Goal: Task Accomplishment & Management: Use online tool/utility

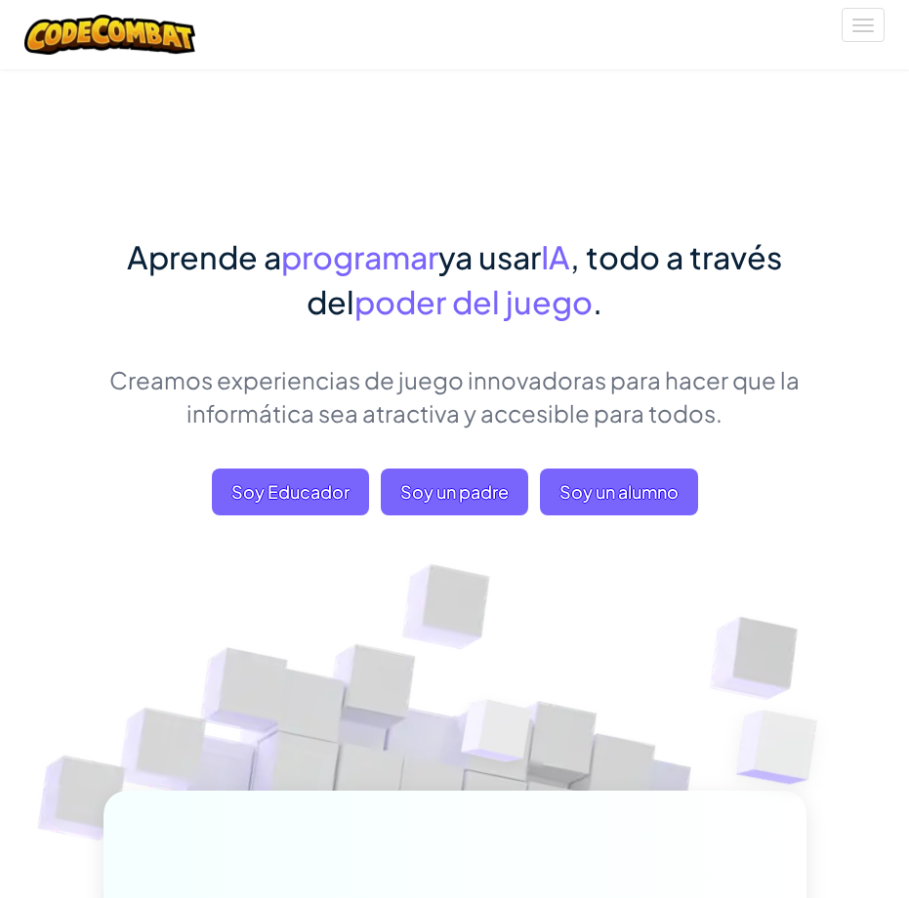
click at [811, 429] on div "Aprende a programar ya usar IA , todo a través del poder del juego . Creamos ex…" at bounding box center [455, 680] width 732 height 1224
click at [580, 484] on font "Soy un alumno" at bounding box center [618, 491] width 119 height 22
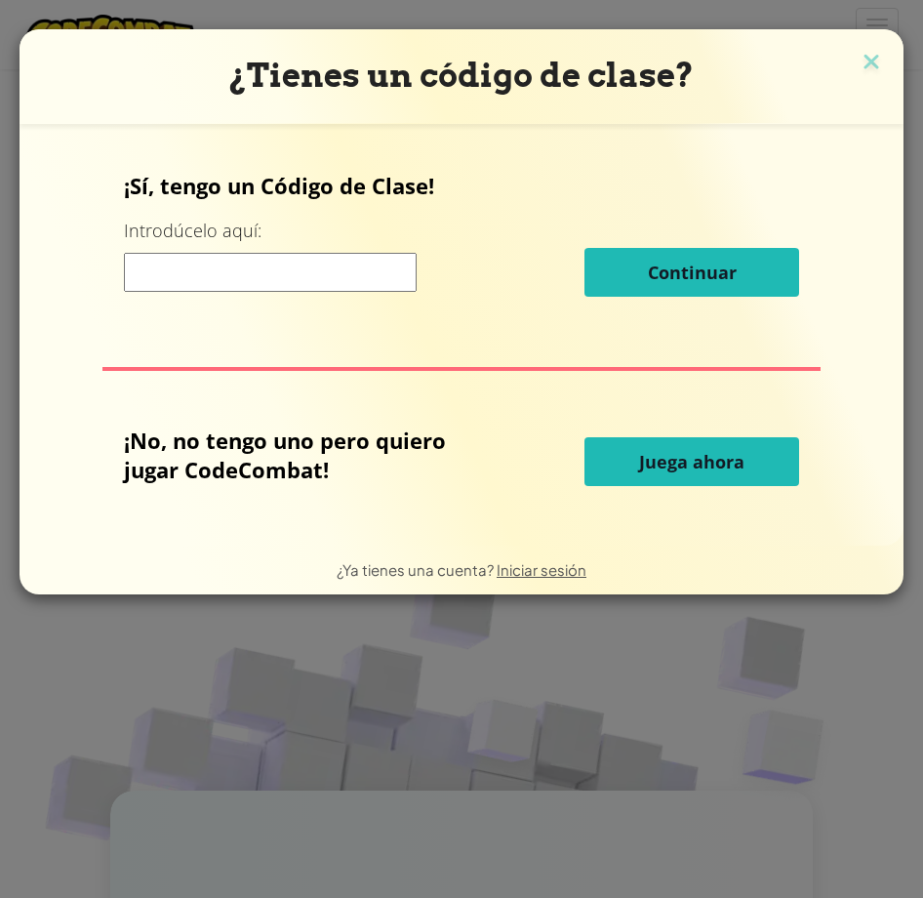
click at [632, 450] on button "Juega ahora" at bounding box center [692, 461] width 215 height 49
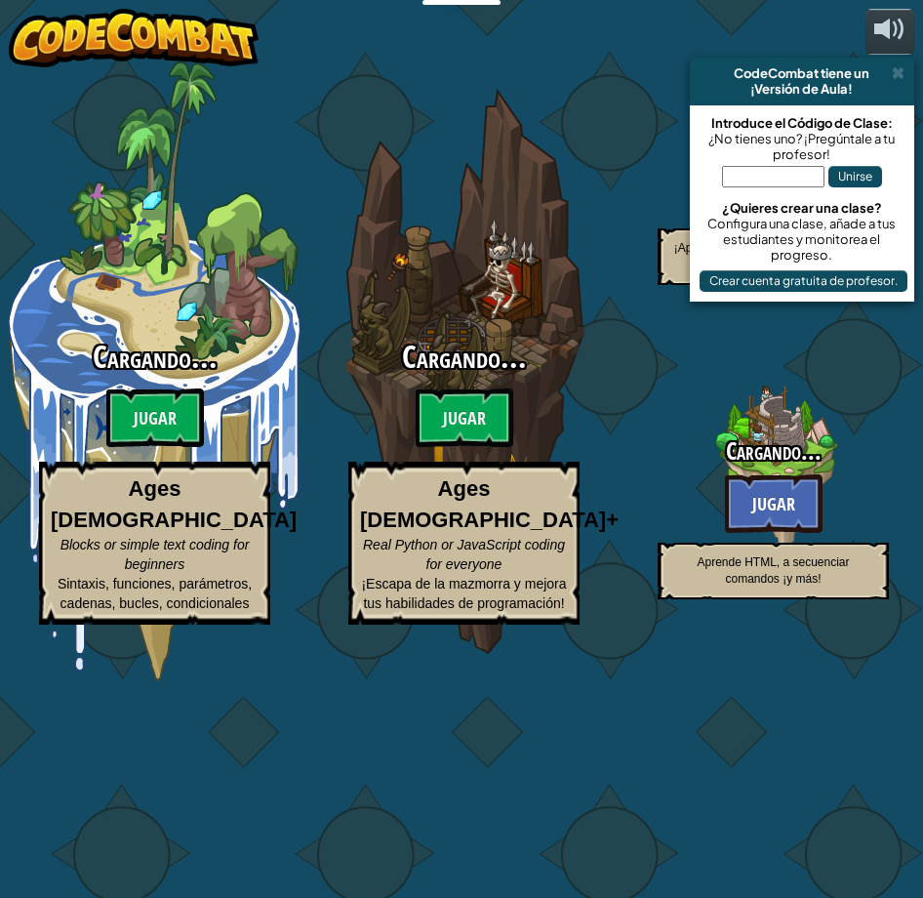
select select "es-ES"
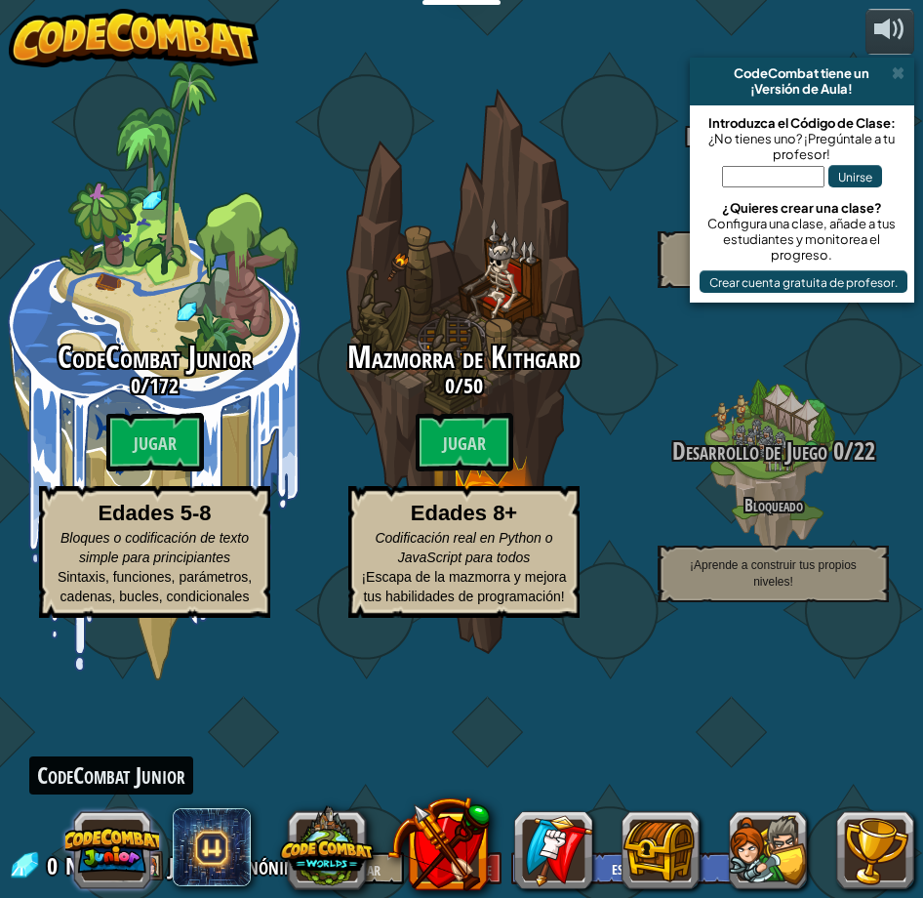
click at [126, 841] on button at bounding box center [112, 850] width 94 height 94
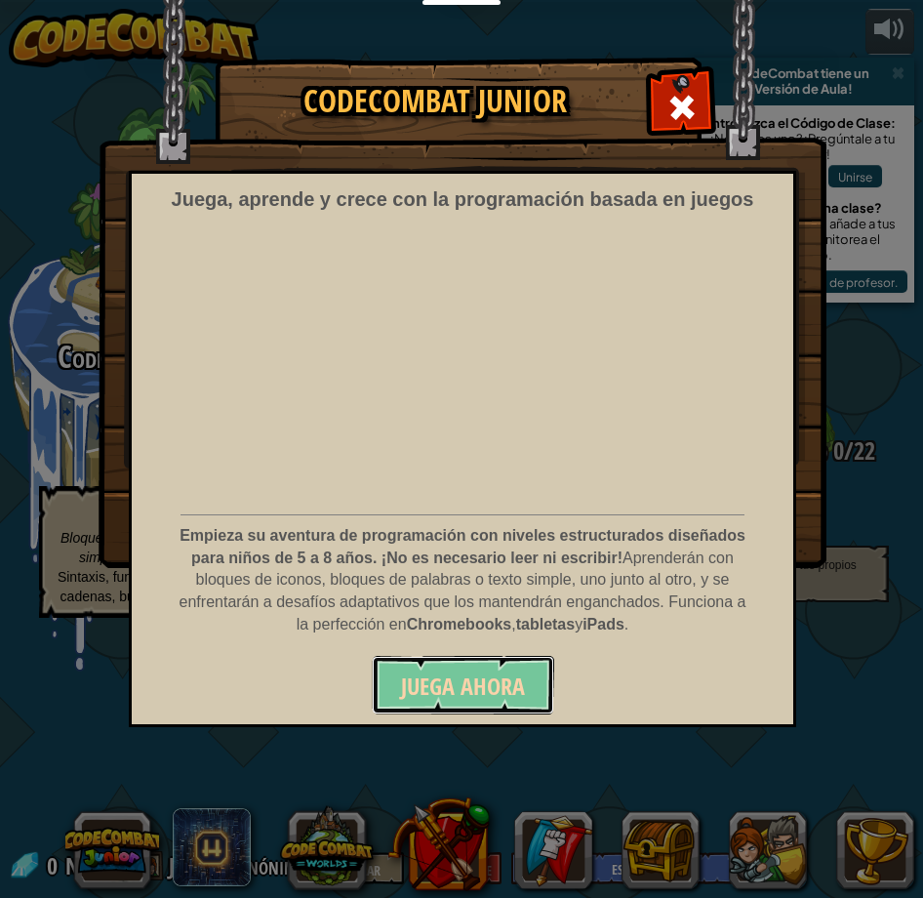
click at [434, 692] on font "Juega ahora" at bounding box center [463, 686] width 124 height 31
click at [335, 850] on div "CodeCombat Junior Juega, aprende y crece con la programación basada en juegos E…" at bounding box center [461, 449] width 923 height 898
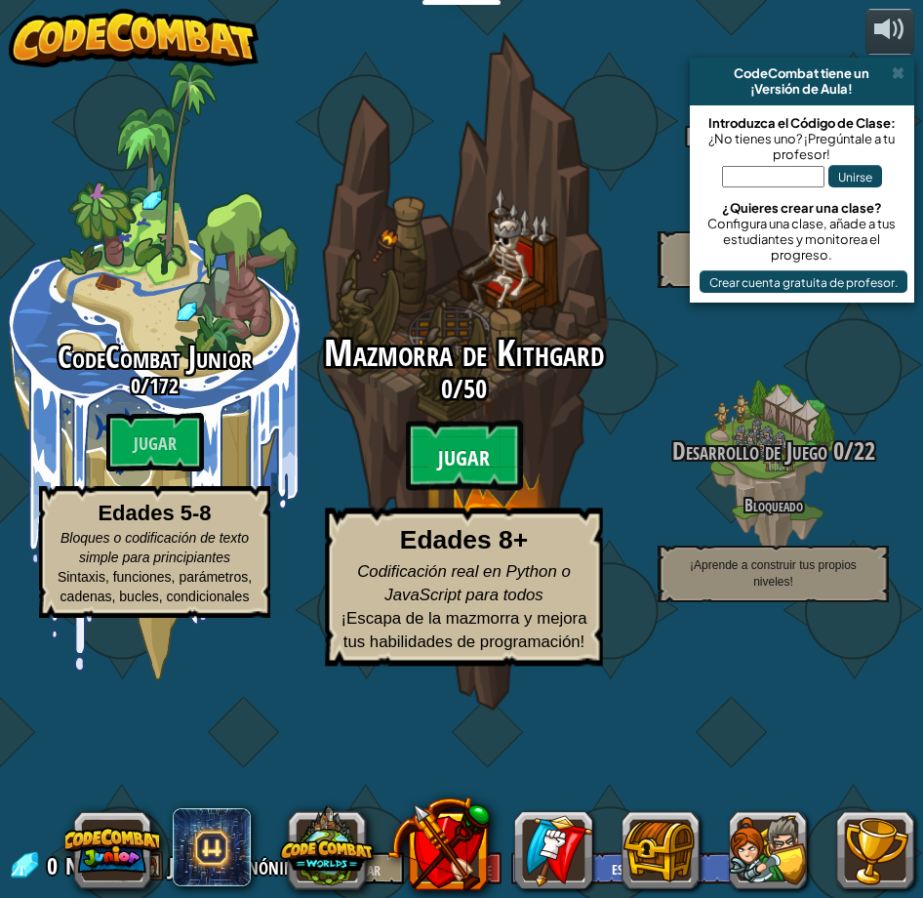
click at [466, 473] on font "Jugar" at bounding box center [464, 458] width 52 height 29
select select "es-ES"
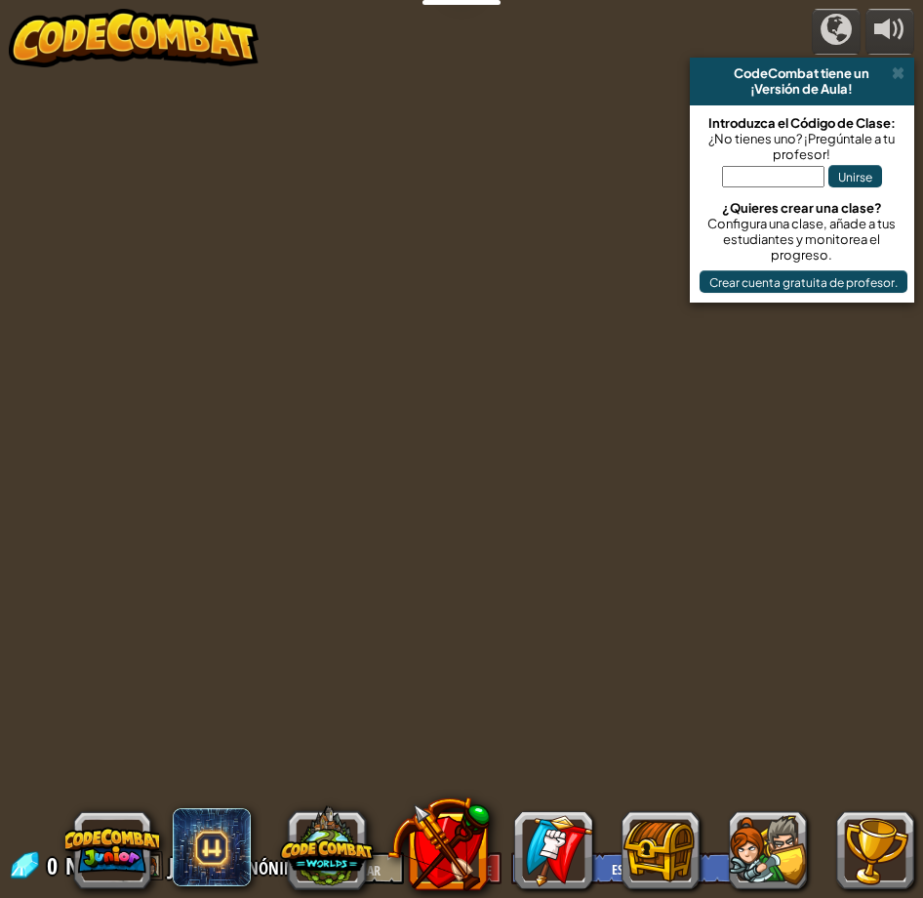
select select "es-ES"
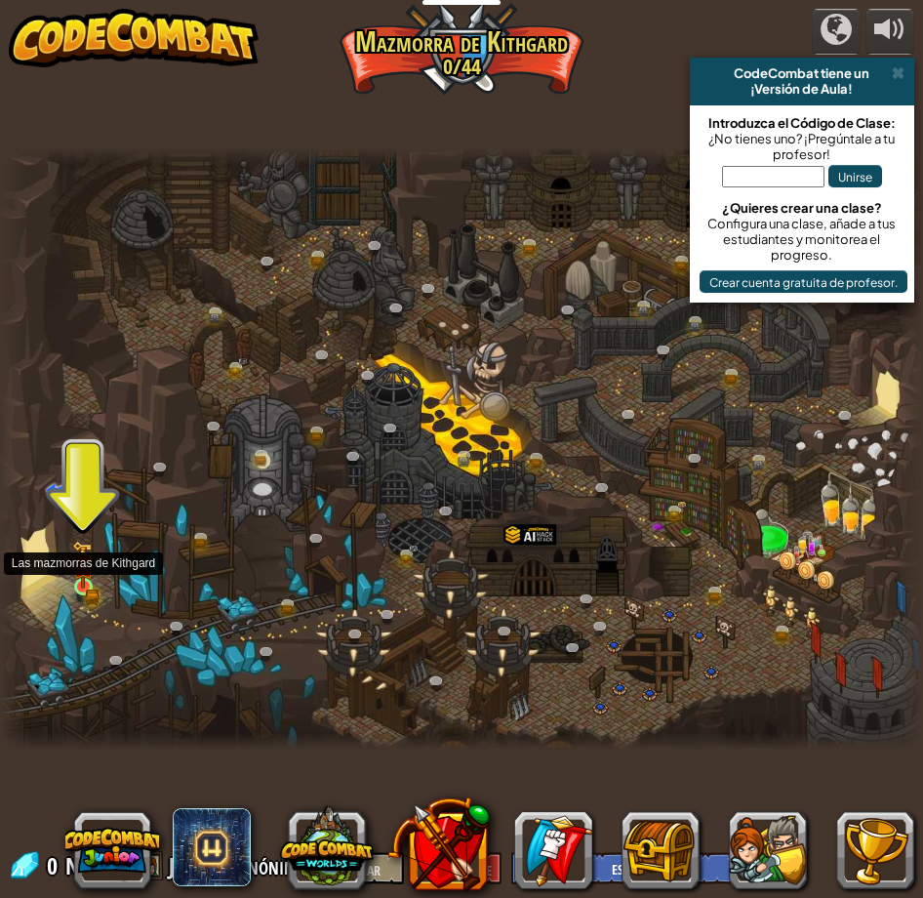
click at [80, 584] on img at bounding box center [82, 564] width 21 height 47
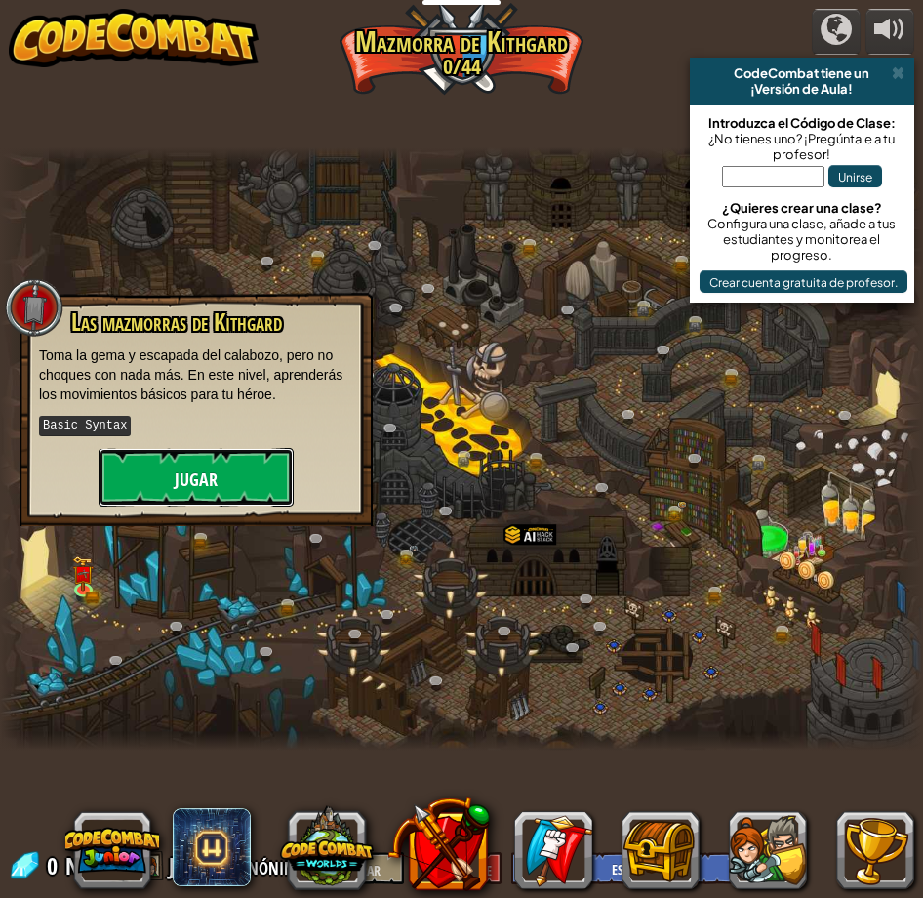
click at [146, 494] on button "Jugar" at bounding box center [196, 477] width 195 height 59
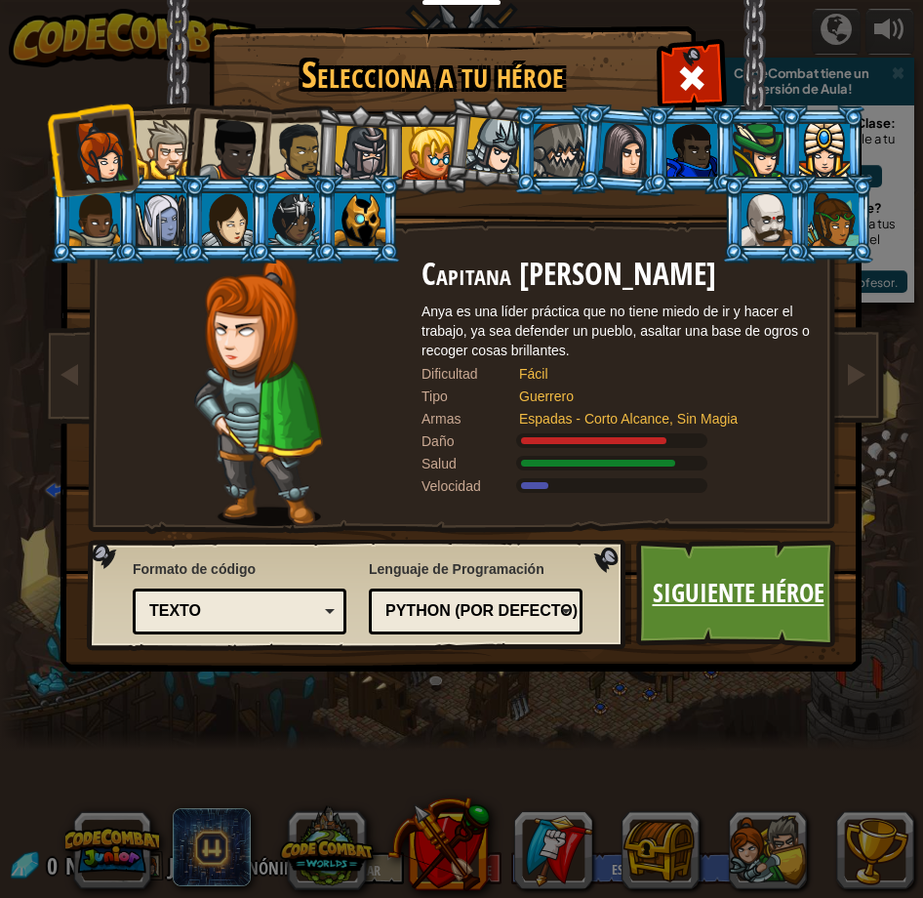
click at [688, 579] on font "Siguiente héroe" at bounding box center [739, 592] width 172 height 35
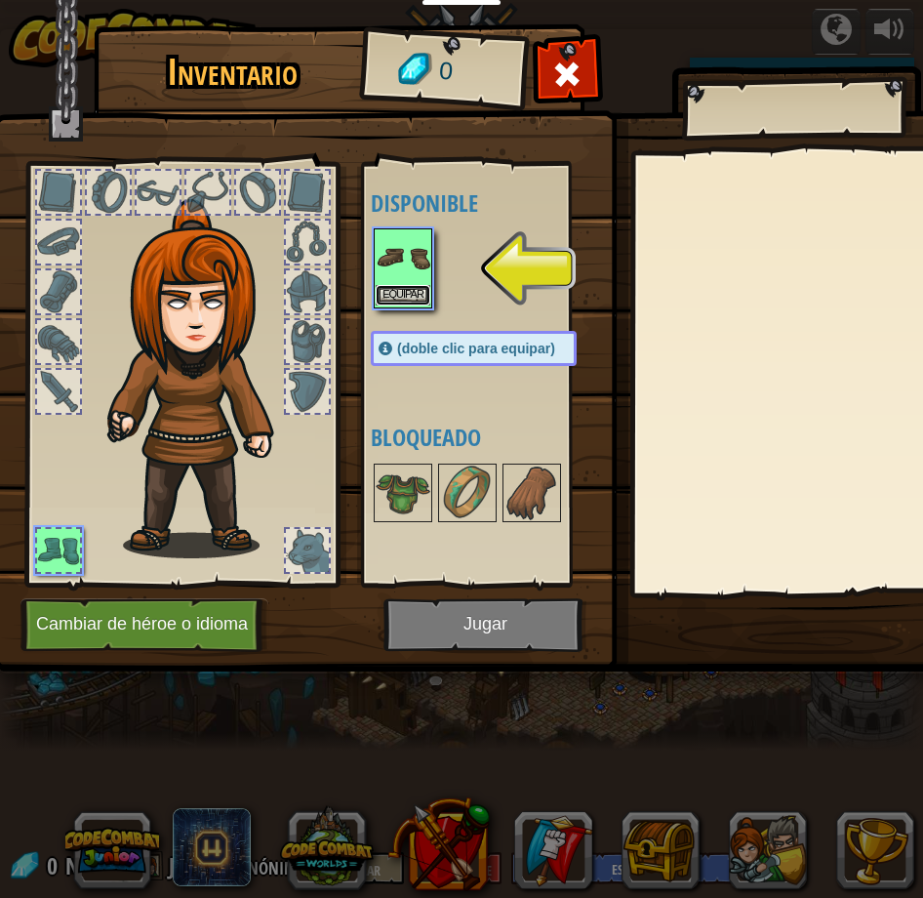
click at [403, 289] on font "Equipar" at bounding box center [403, 295] width 41 height 12
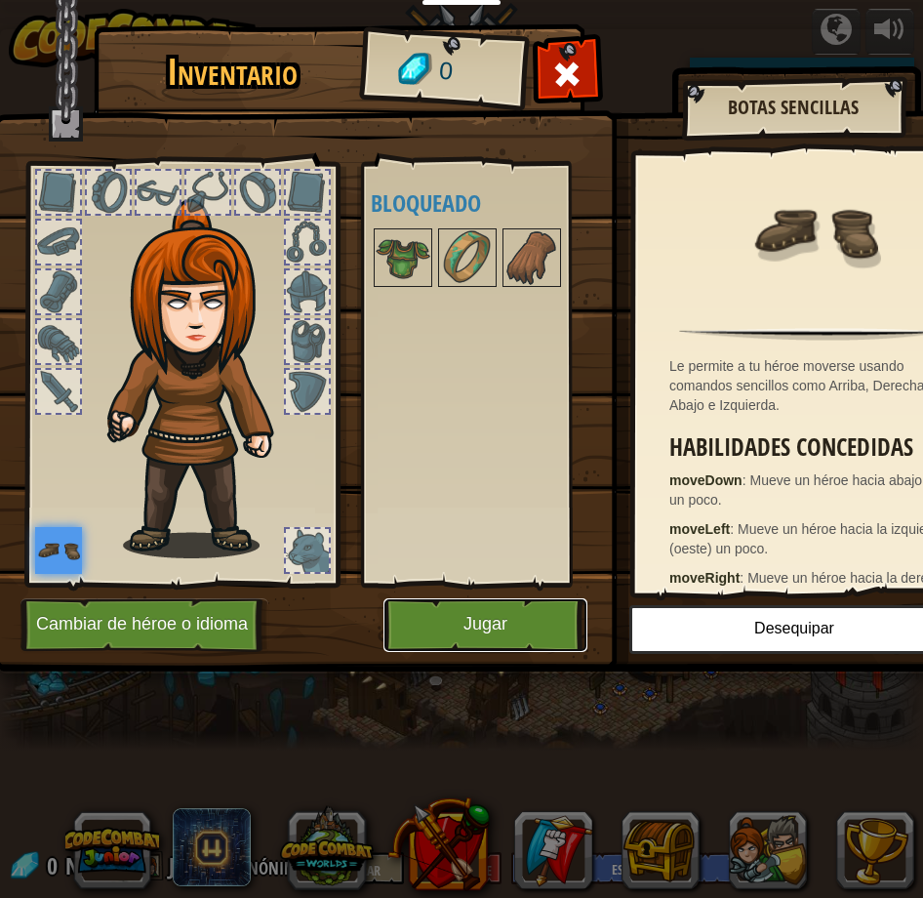
click at [429, 624] on button "Jugar" at bounding box center [486, 625] width 204 height 54
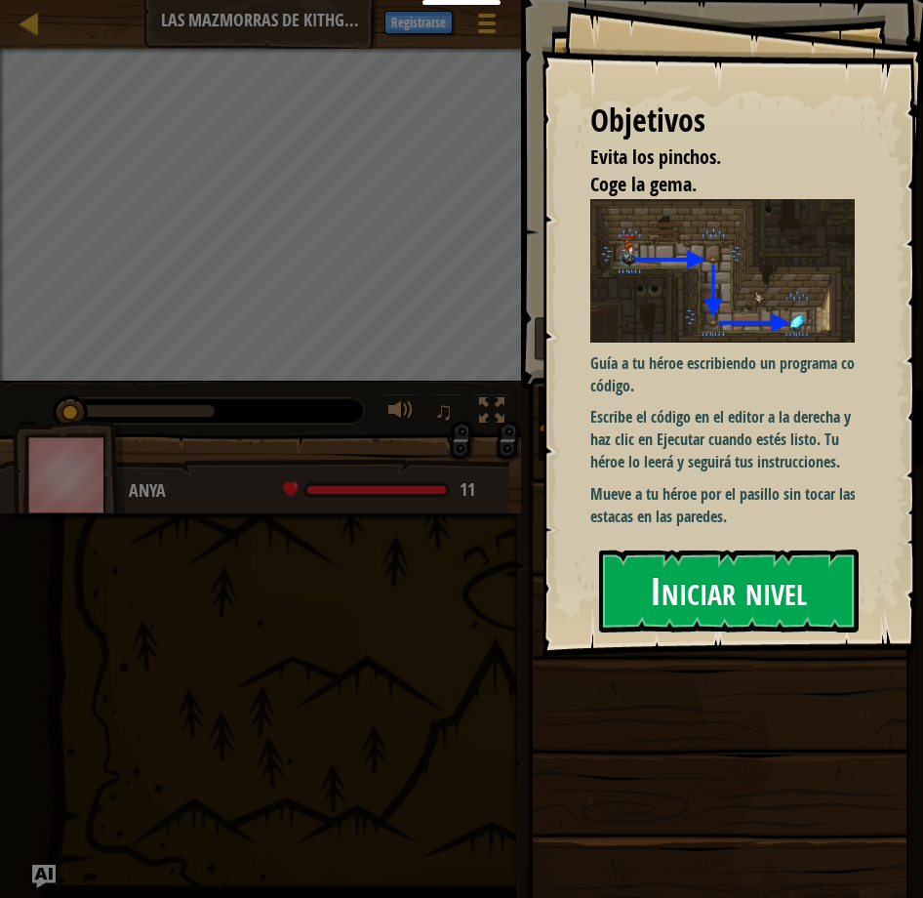
click at [776, 592] on font "Iniciar nivel" at bounding box center [728, 590] width 157 height 53
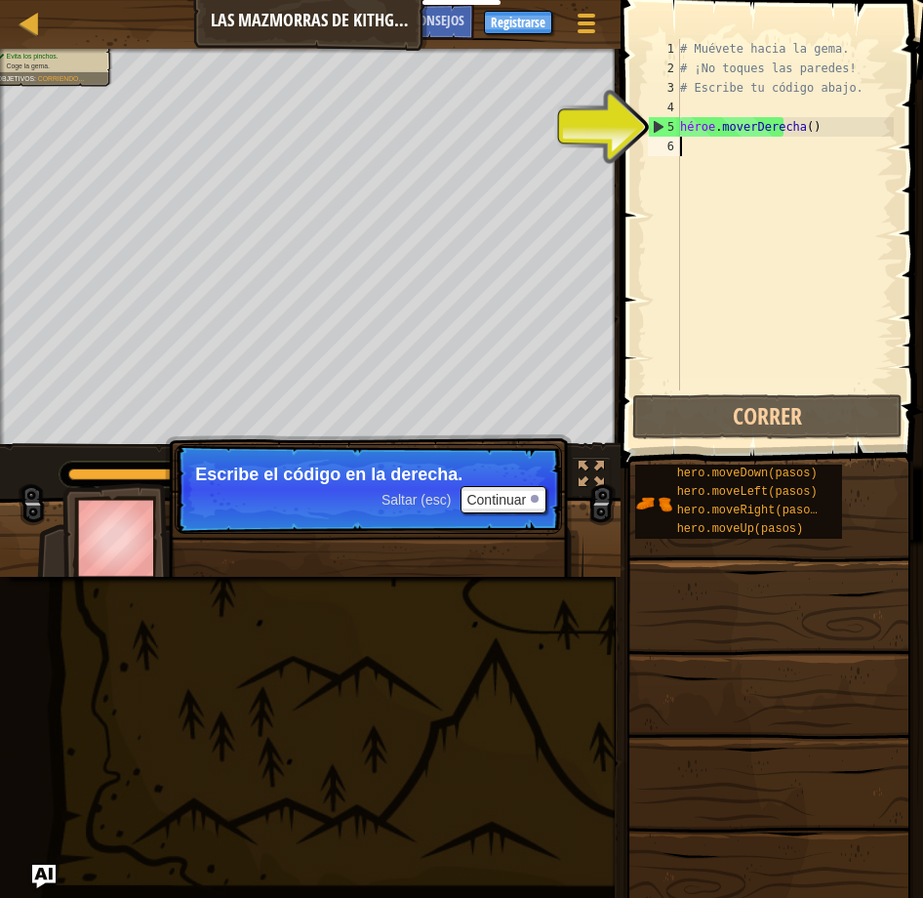
scroll to position [9, 0]
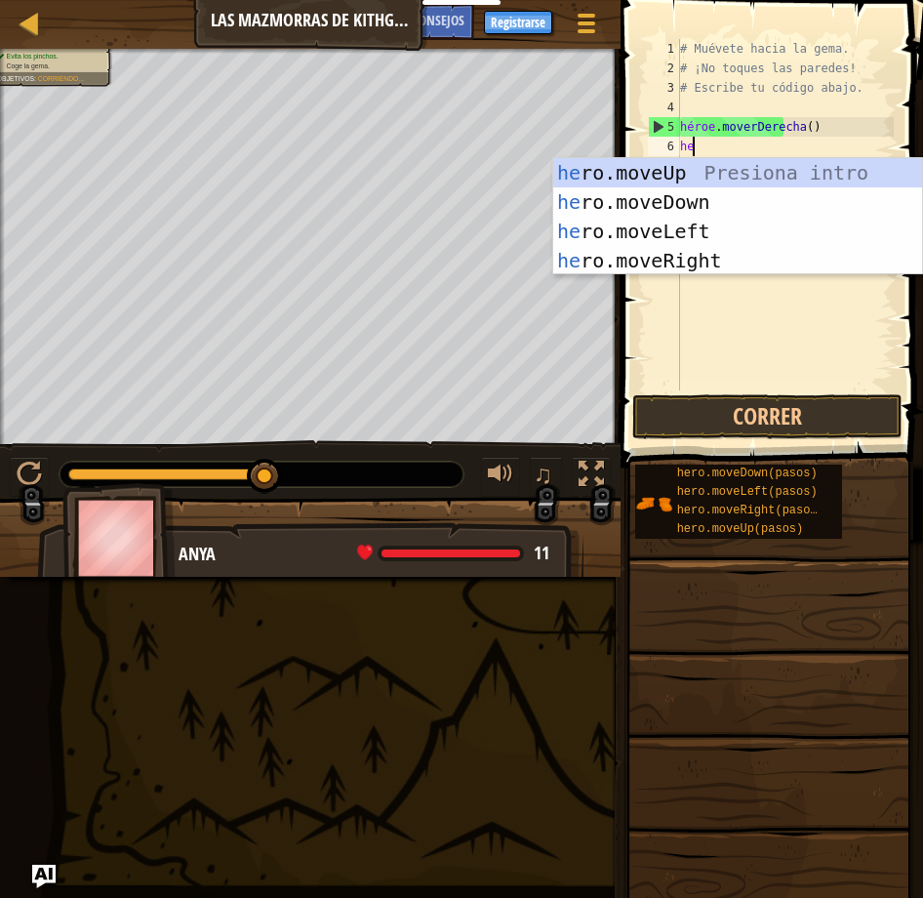
type textarea "he"
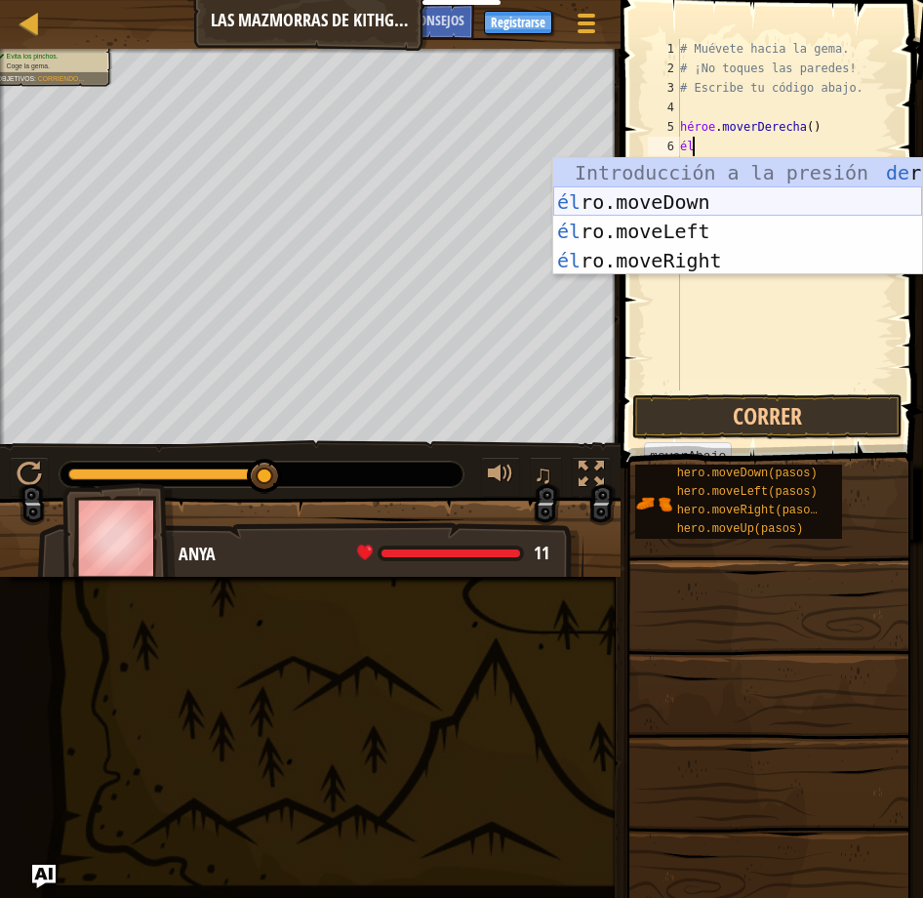
click at [689, 206] on div "Introducción a la presión de ro.moveUp él ro.moveDown Introducción a la presión…" at bounding box center [737, 246] width 369 height 176
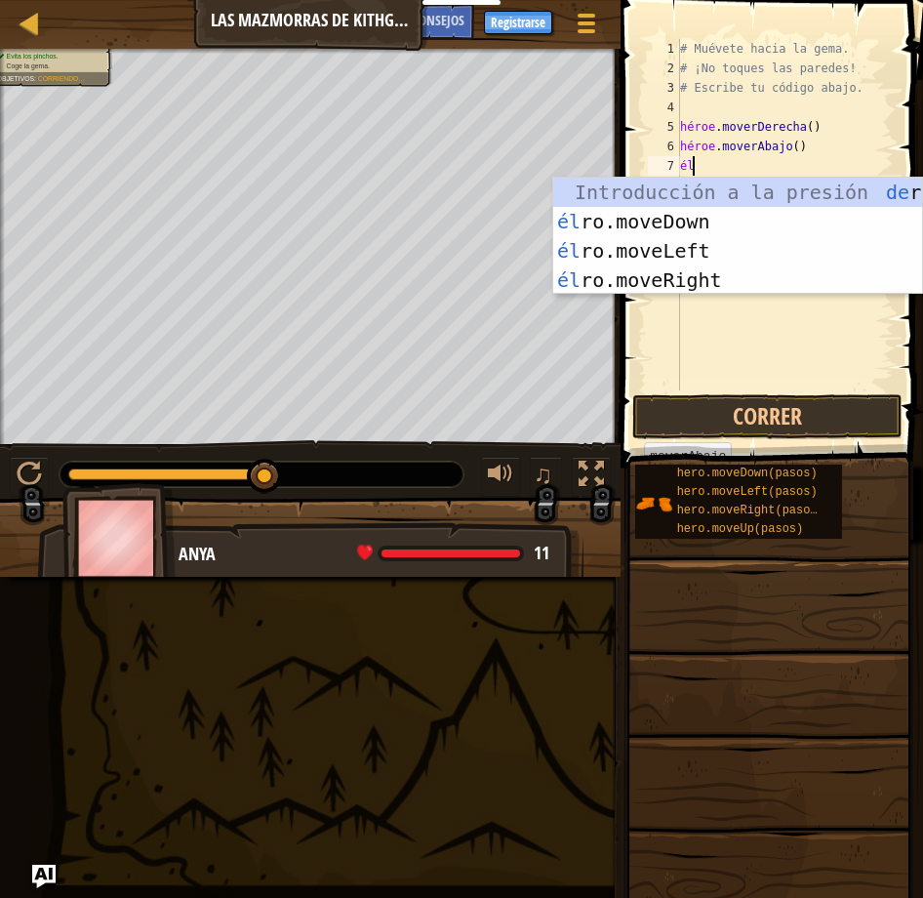
type textarea "her"
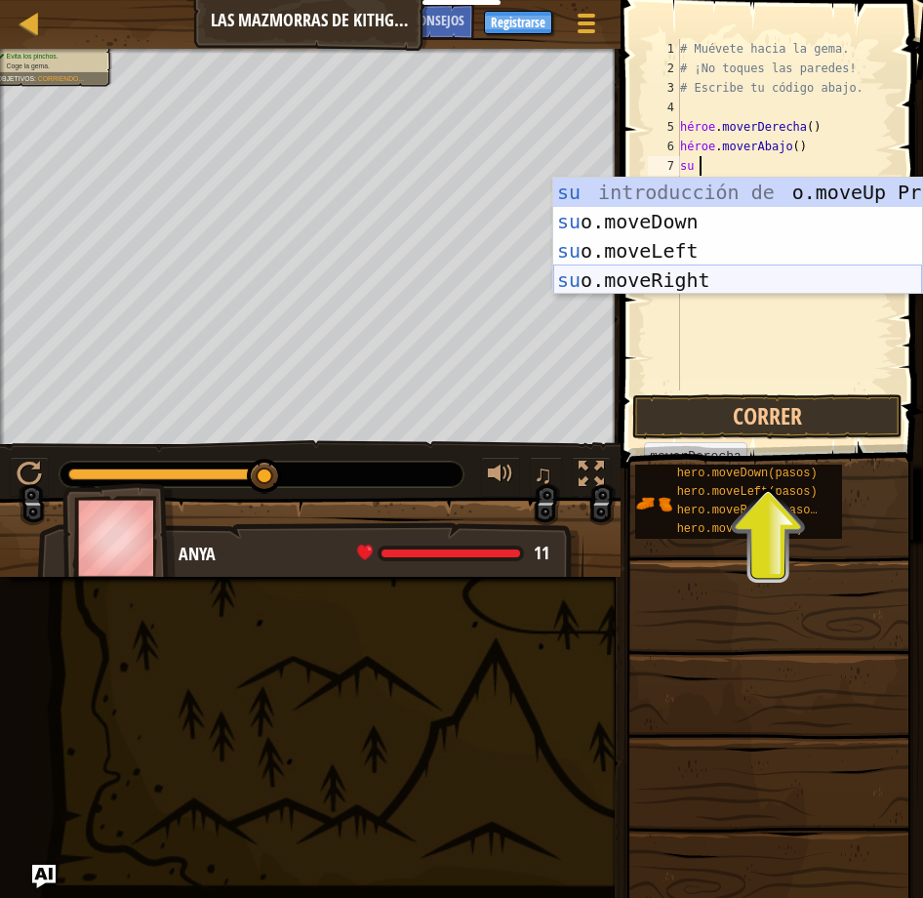
click at [695, 292] on div "su introducción de o.moveUp Presiona su o.moveDown Introducción a la presión su…" at bounding box center [737, 266] width 369 height 176
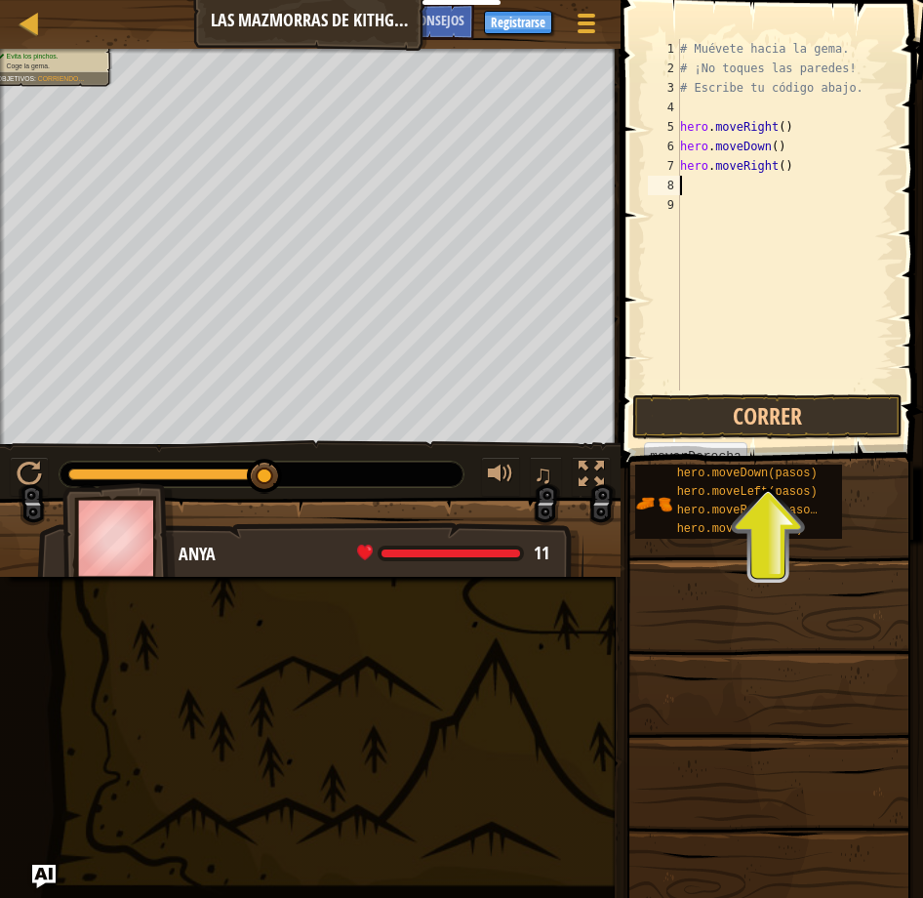
scroll to position [9, 0]
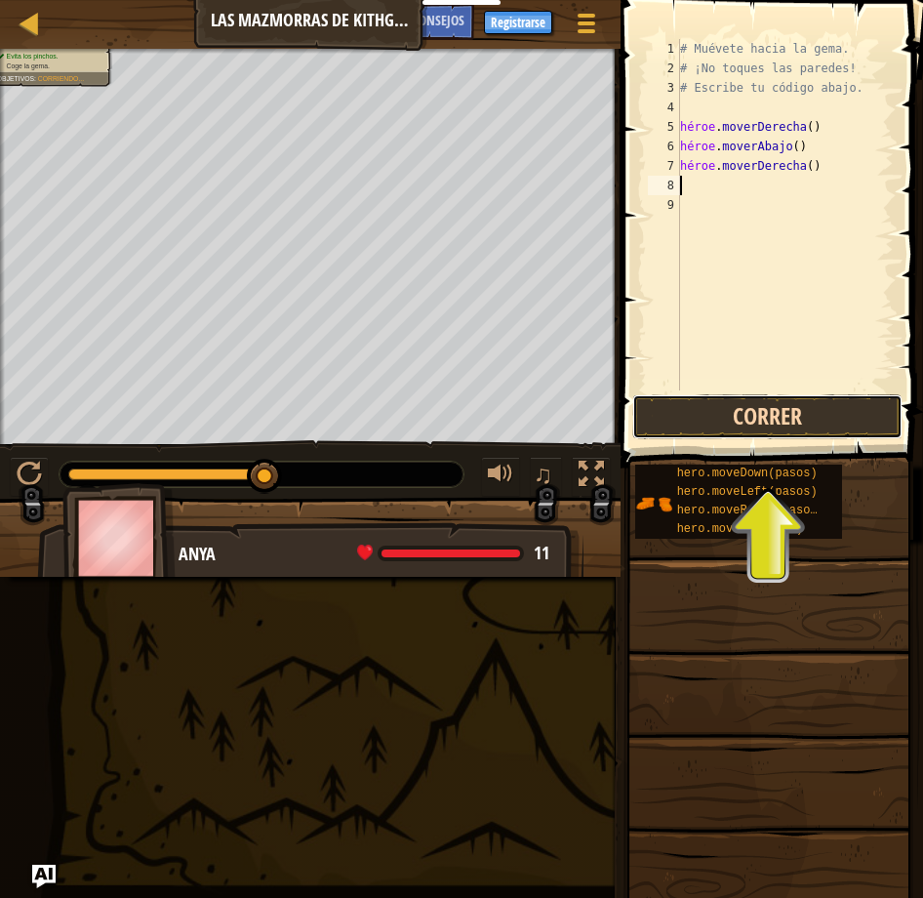
click at [710, 415] on button "Correr" at bounding box center [768, 416] width 270 height 45
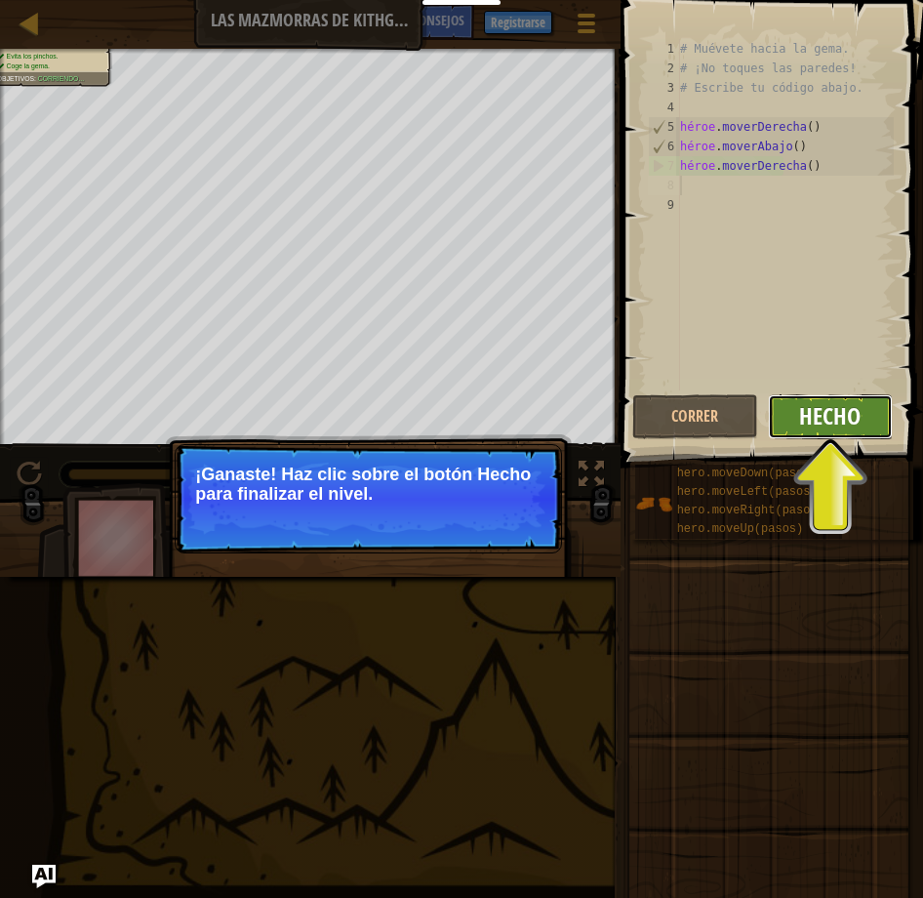
click at [856, 414] on font "Hecho" at bounding box center [829, 415] width 61 height 31
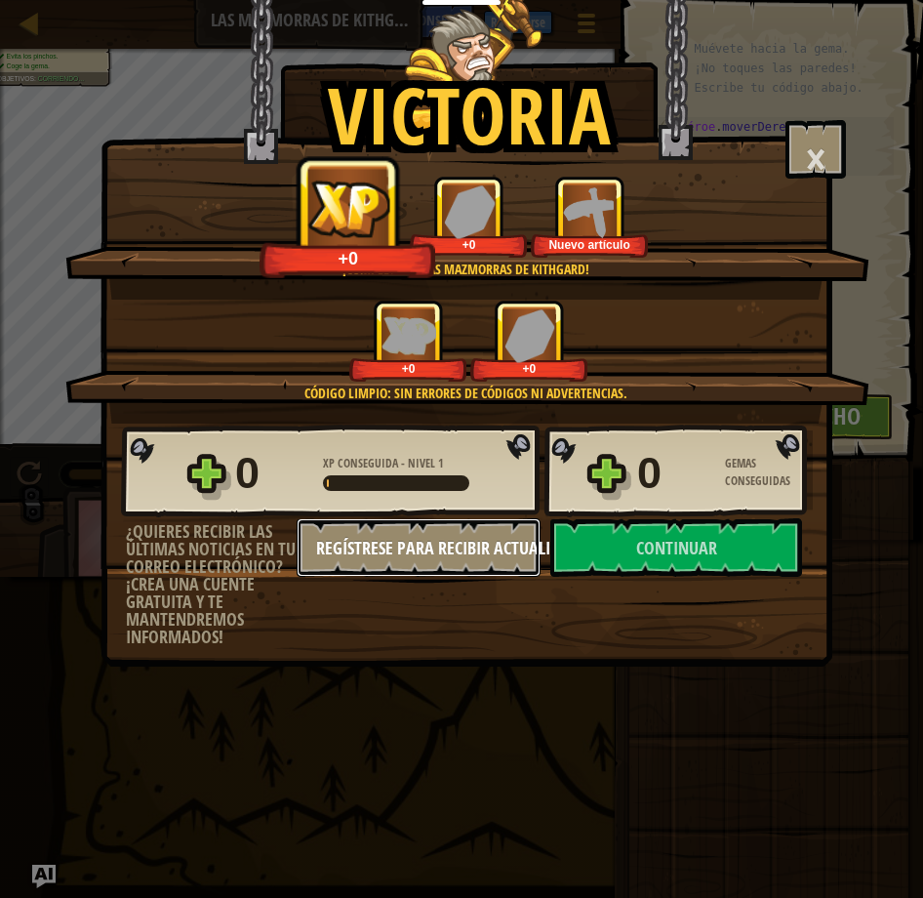
click at [617, 538] on div "0 XP Conseguida - Nivel 1 0 Gemas Conseguidas ¿Quieres recibir las últimas noti…" at bounding box center [467, 535] width 730 height 223
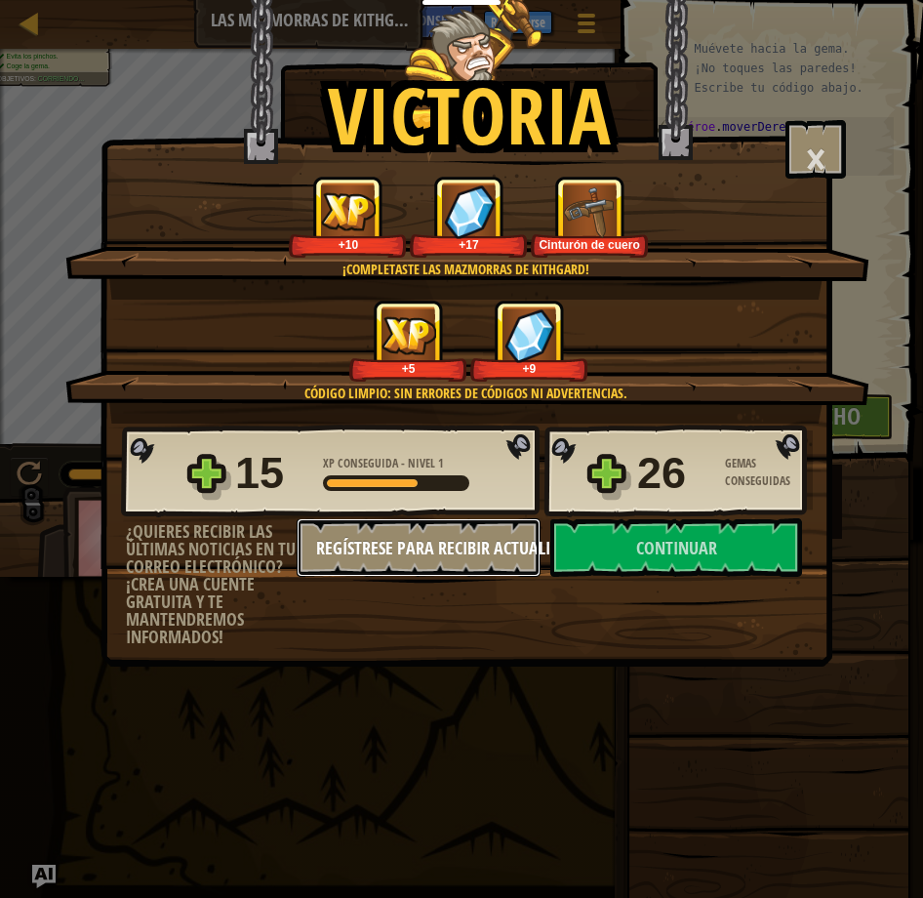
click at [617, 538] on div "15 XP Conseguida - Nivel 1 26 Gemas Conseguidas ¿Quieres recibir las últimas no…" at bounding box center [467, 535] width 730 height 223
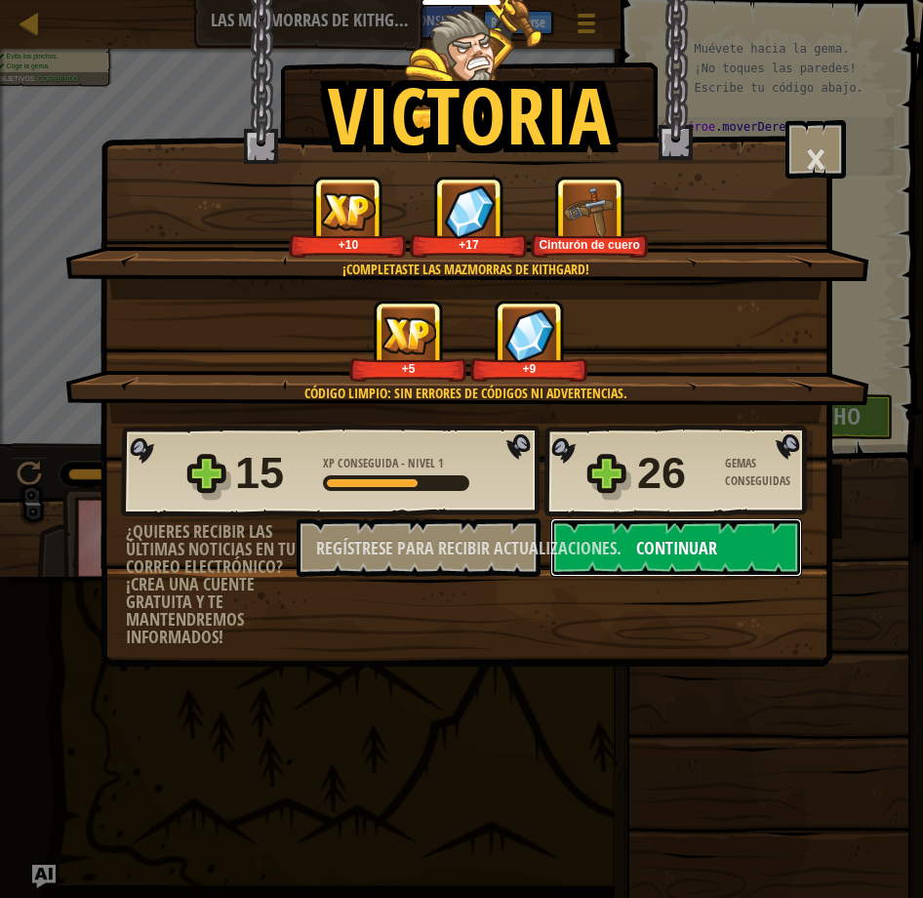
click at [634, 542] on button "Continuar" at bounding box center [677, 547] width 252 height 59
select select "es-ES"
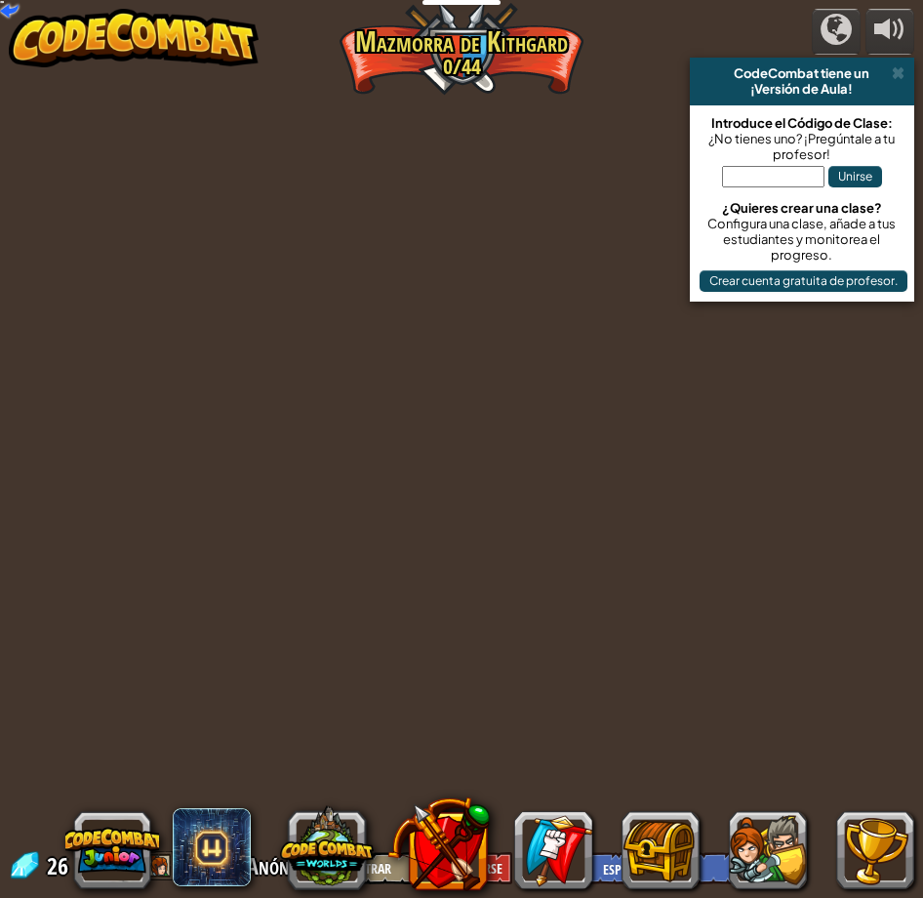
select select "es-ES"
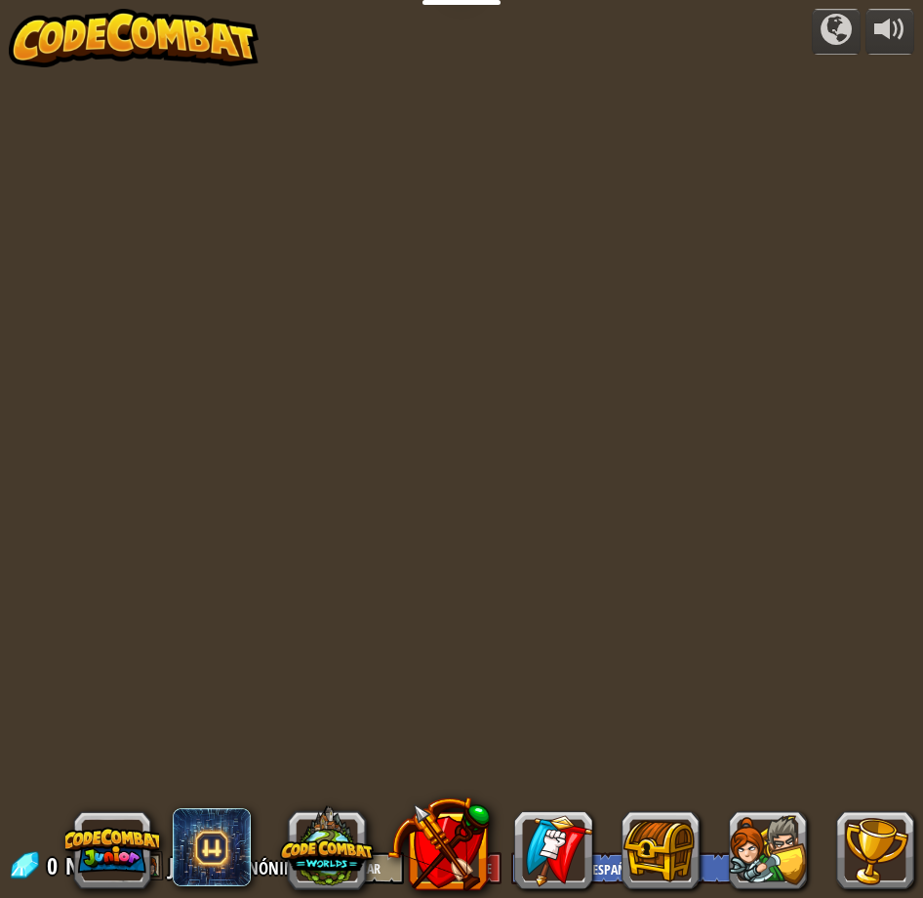
select select "es-ES"
